Goal: Task Accomplishment & Management: Manage account settings

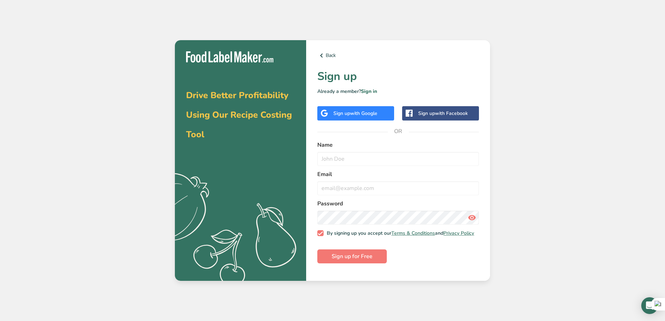
click at [369, 114] on span "with Google" at bounding box center [363, 113] width 27 height 7
click at [353, 114] on span "with Google" at bounding box center [363, 113] width 27 height 7
click at [354, 113] on span "with Google" at bounding box center [363, 113] width 27 height 7
click at [350, 153] on input "text" at bounding box center [399, 159] width 162 height 14
type input "Gary"
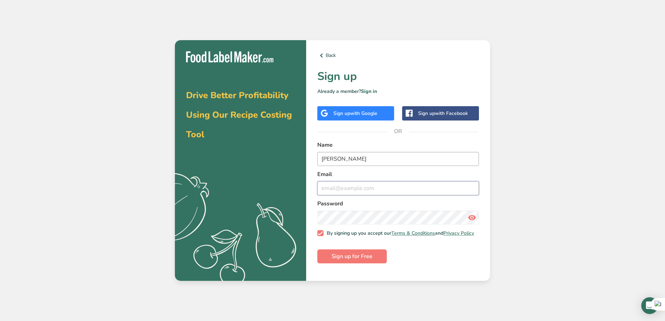
type input "h"
type input "[EMAIL_ADDRESS][DOMAIN_NAME]"
click at [471, 217] on icon at bounding box center [472, 217] width 8 height 13
click at [293, 219] on section "Drive Better Profitability Using Our Recipe Costing Tool .a{fill:#f5f3ed;} Back…" at bounding box center [332, 160] width 315 height 241
click at [355, 258] on span "Sign up for Free" at bounding box center [352, 256] width 41 height 8
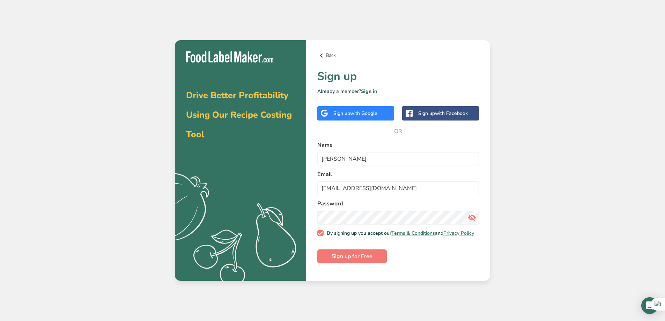
click at [328, 54] on link "Back" at bounding box center [399, 55] width 162 height 8
click at [371, 90] on link "Sign in" at bounding box center [369, 91] width 16 height 7
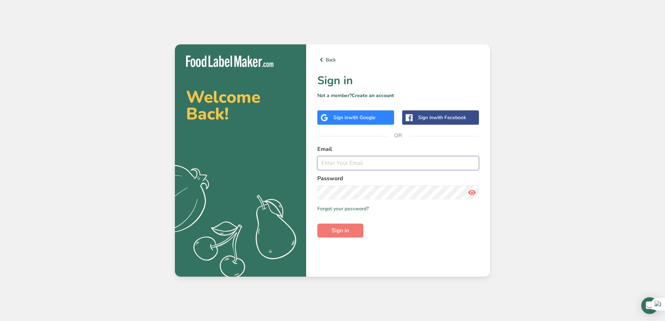
click at [381, 159] on input "email" at bounding box center [399, 163] width 162 height 14
type input "[EMAIL_ADDRESS][DOMAIN_NAME]"
click at [350, 209] on link "Forgot your password?" at bounding box center [343, 208] width 51 height 7
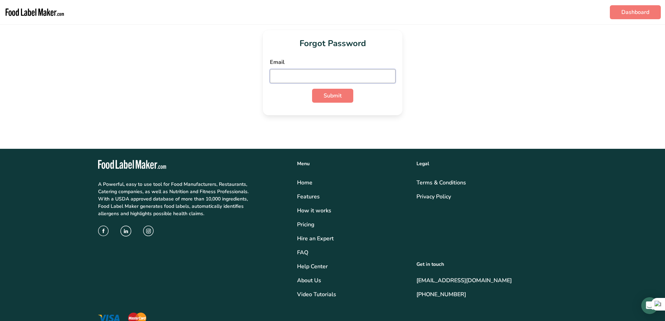
click at [331, 72] on input "email" at bounding box center [333, 76] width 126 height 14
type input "[EMAIL_ADDRESS][DOMAIN_NAME]"
click at [336, 97] on span "Submit" at bounding box center [333, 96] width 18 height 8
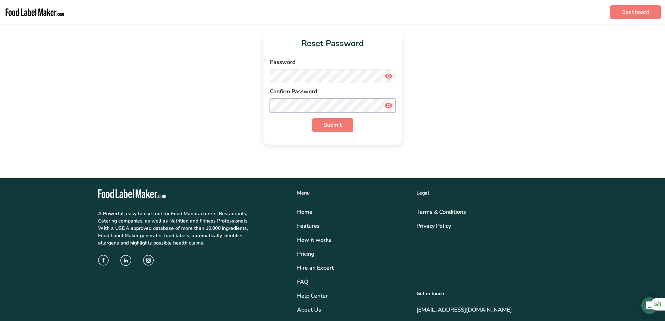
click at [312, 118] on button "Submit" at bounding box center [332, 125] width 41 height 14
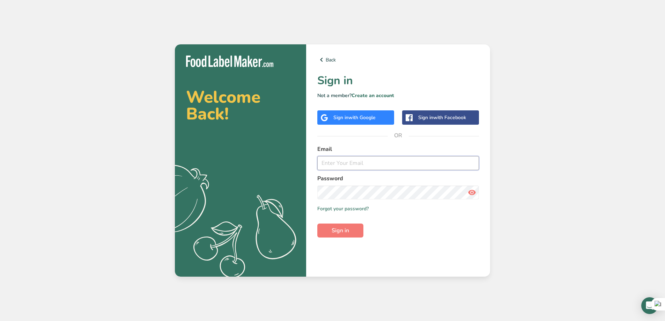
click at [361, 157] on input "email" at bounding box center [399, 163] width 162 height 14
paste input "[EMAIL_ADDRESS][DOMAIN_NAME]"
type input "[EMAIL_ADDRESS][DOMAIN_NAME]"
click at [318, 224] on button "Sign in" at bounding box center [341, 231] width 46 height 14
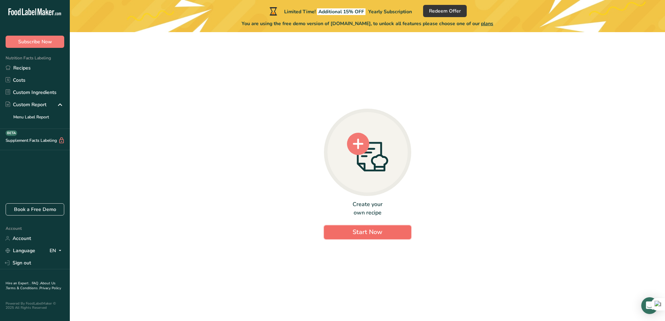
click at [382, 233] on span "Start Now" at bounding box center [368, 232] width 30 height 8
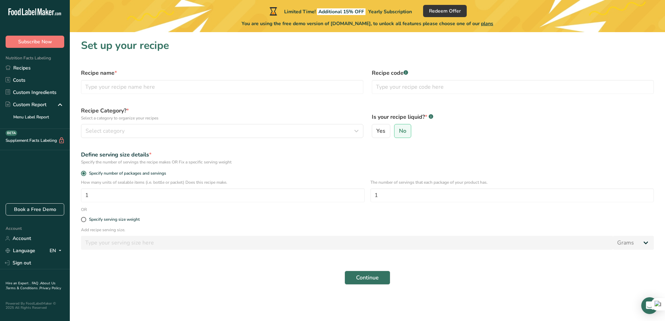
click at [45, 10] on icon ".a-20{fill:#fff;}" at bounding box center [42, 13] width 68 height 11
click at [45, 14] on icon at bounding box center [43, 12] width 3 height 5
click at [38, 42] on span "Subscribe Now" at bounding box center [35, 41] width 34 height 7
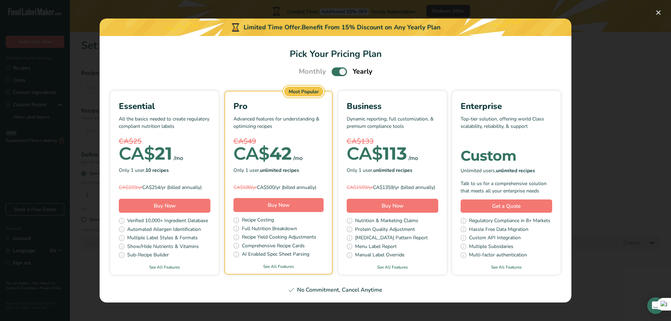
click at [343, 67] on span "Pick Your Pricing Plan Modal" at bounding box center [338, 71] width 15 height 9
click at [336, 70] on input "Pick Your Pricing Plan Modal" at bounding box center [333, 72] width 5 height 5
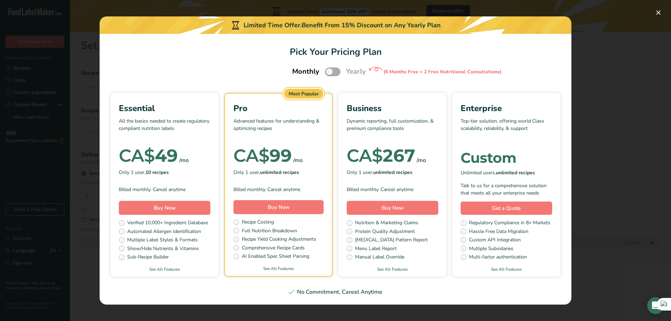
click at [330, 73] on span "Pick Your Pricing Plan Modal" at bounding box center [332, 71] width 15 height 9
click at [329, 73] on input "Pick Your Pricing Plan Modal" at bounding box center [327, 72] width 5 height 5
checkbox input "true"
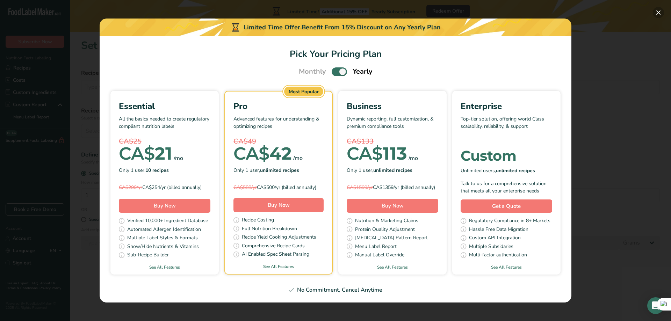
click at [657, 10] on button "Pick Your Pricing Plan Modal" at bounding box center [657, 12] width 11 height 11
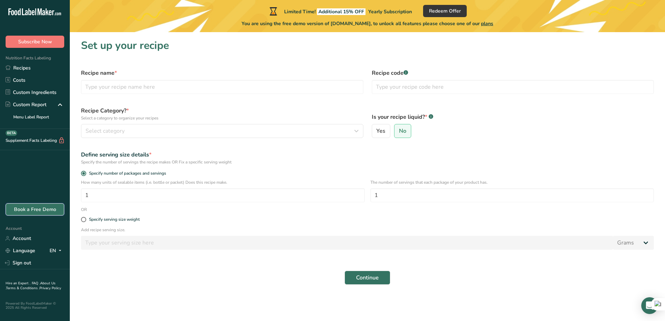
click at [36, 209] on link "Book a Free Demo" at bounding box center [35, 209] width 59 height 12
